Goal: Register for event/course

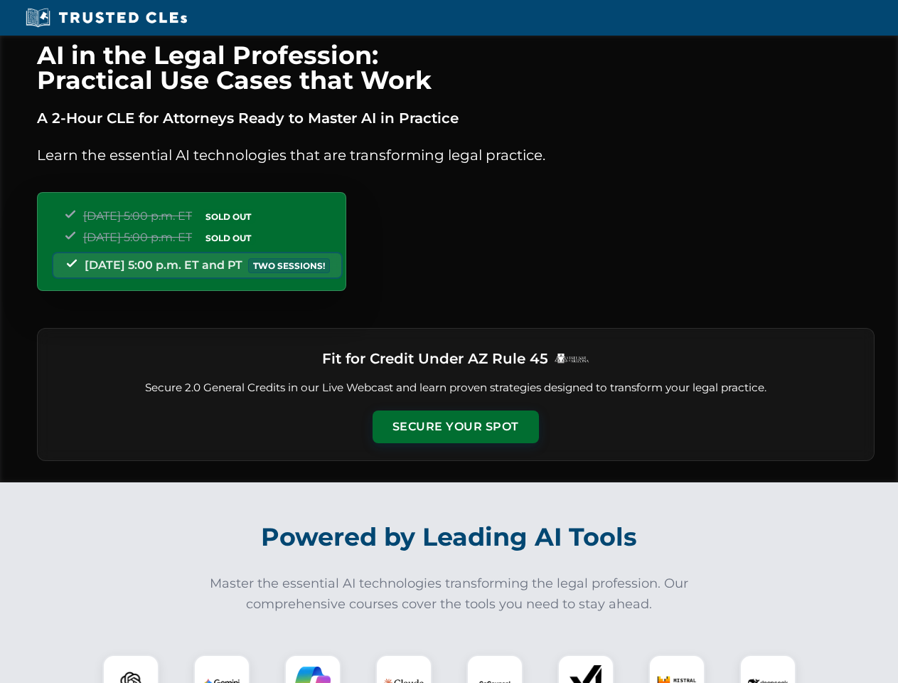
click at [455, 427] on button "Secure Your Spot" at bounding box center [456, 426] width 166 height 33
click at [131, 668] on img at bounding box center [130, 682] width 41 height 41
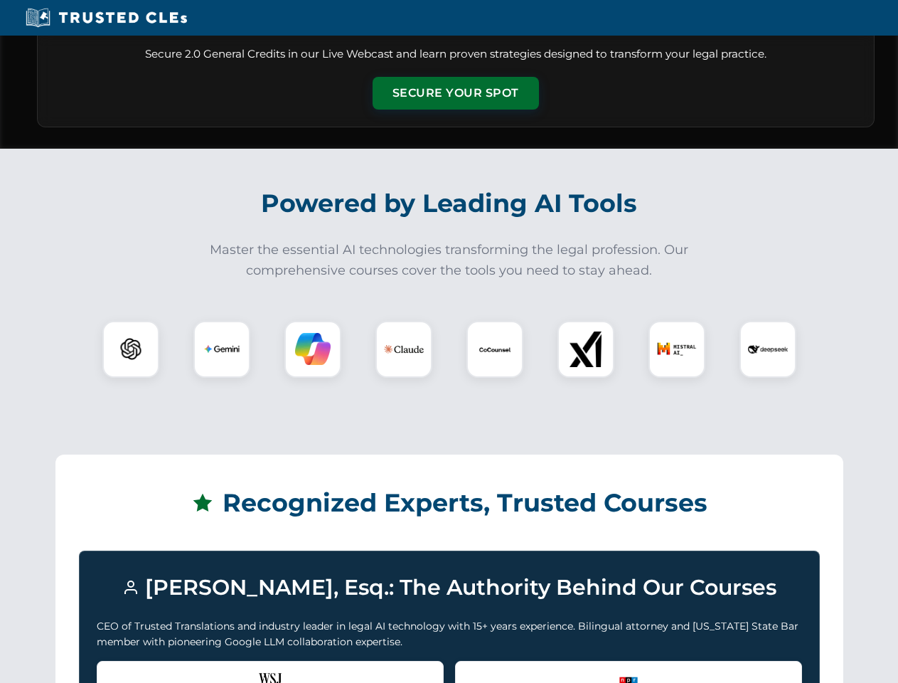
click at [222, 668] on div "Recognized by the WSJ [PERSON_NAME] was featured for his expertise in AI legal …" at bounding box center [270, 689] width 347 height 57
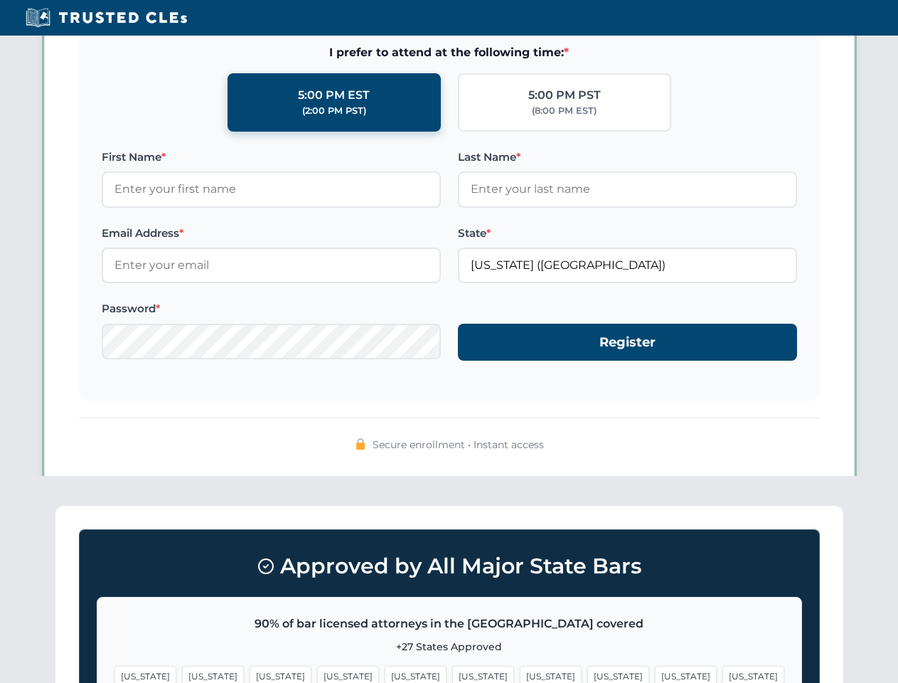
click at [520, 668] on span "[US_STATE]" at bounding box center [551, 676] width 62 height 21
click at [655, 668] on span "[US_STATE]" at bounding box center [686, 676] width 62 height 21
